Goal: Task Accomplishment & Management: Manage account settings

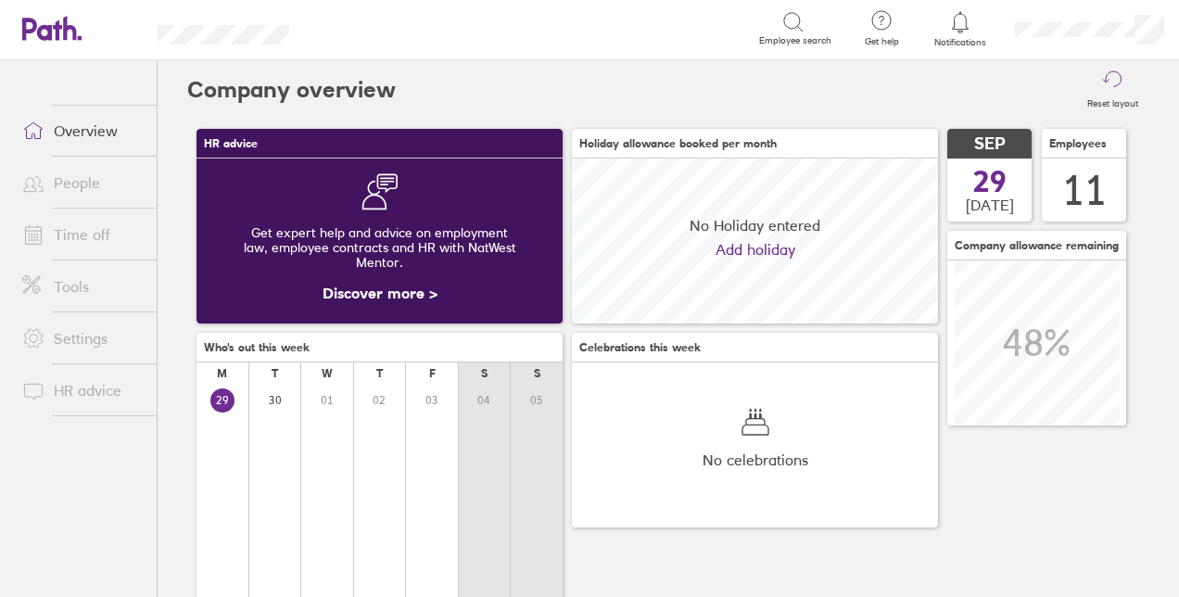
scroll to position [165, 365]
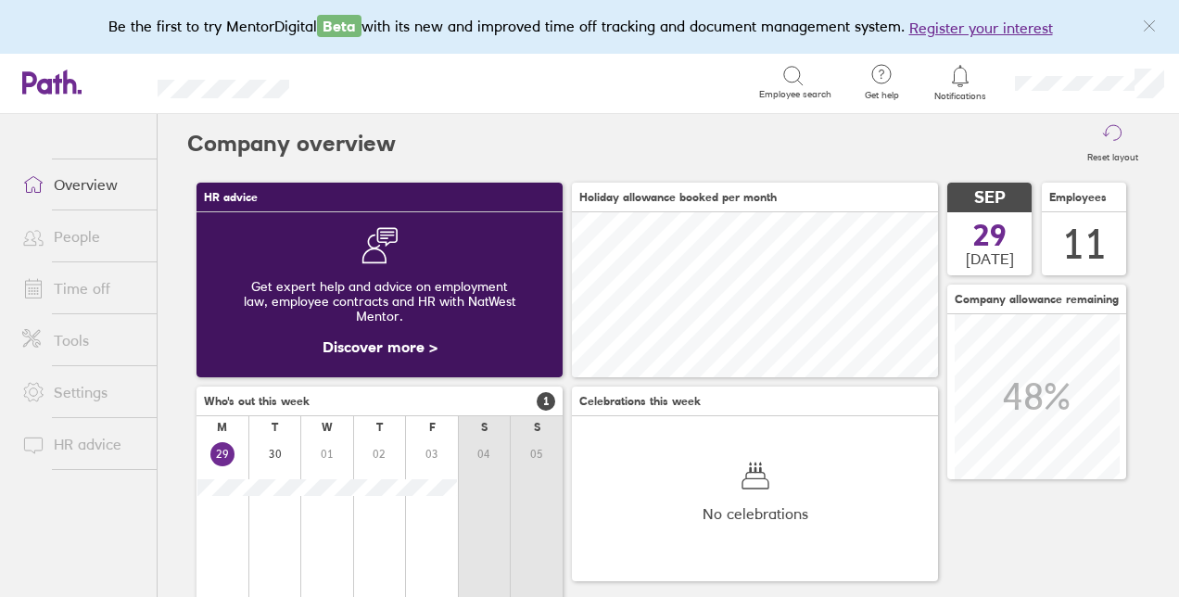
click at [971, 87] on div at bounding box center [961, 76] width 60 height 26
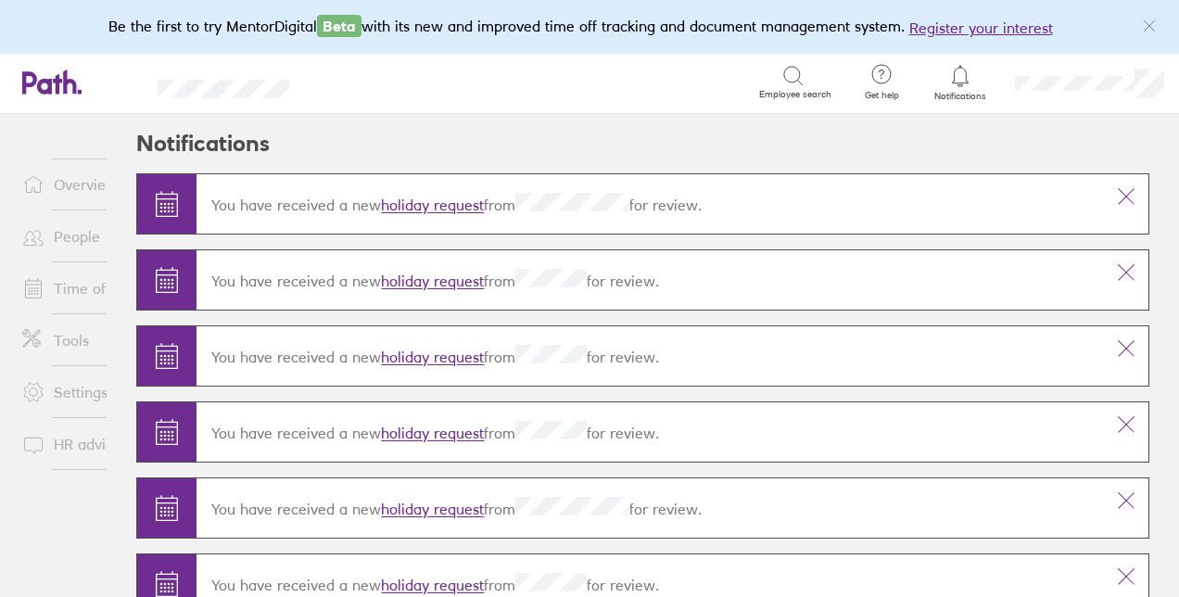
click at [428, 204] on link "holiday request" at bounding box center [432, 206] width 103 height 19
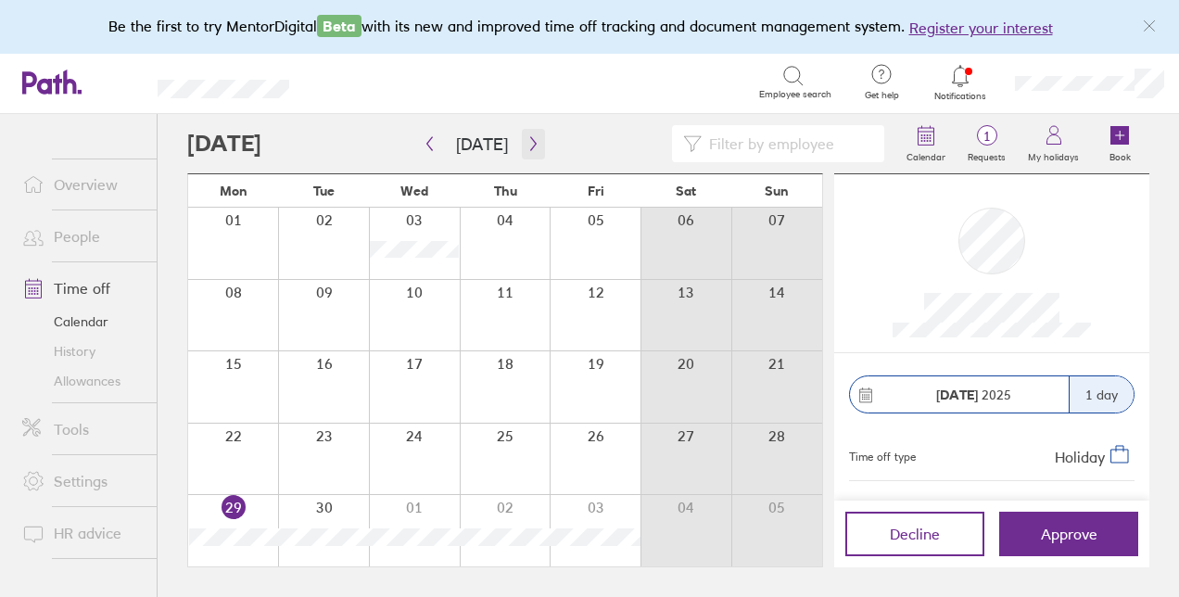
click at [530, 146] on icon "button" at bounding box center [533, 144] width 6 height 14
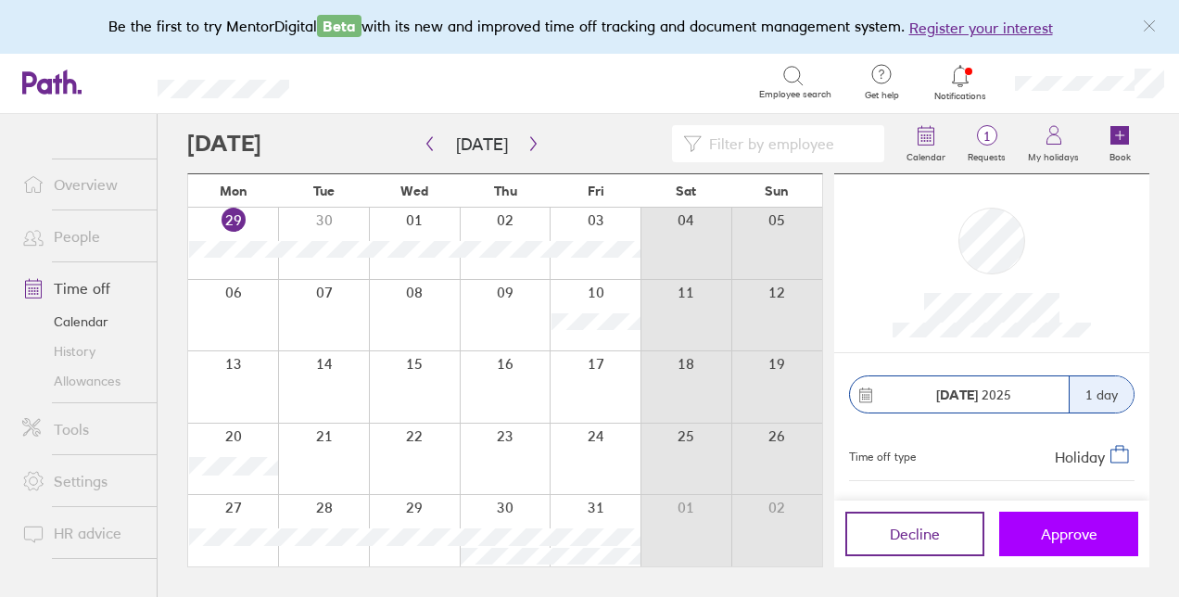
click at [1075, 538] on span "Approve" at bounding box center [1069, 534] width 57 height 17
